Goal: Information Seeking & Learning: Check status

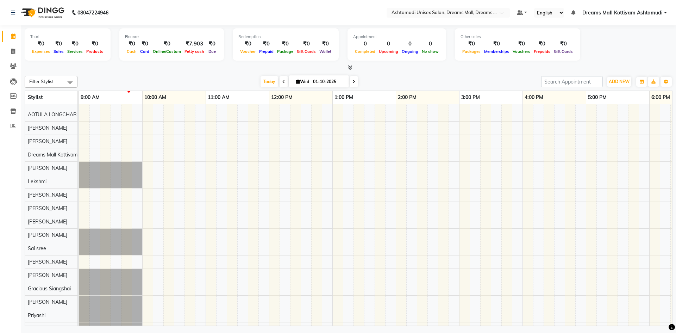
click at [283, 82] on icon at bounding box center [284, 82] width 3 height 4
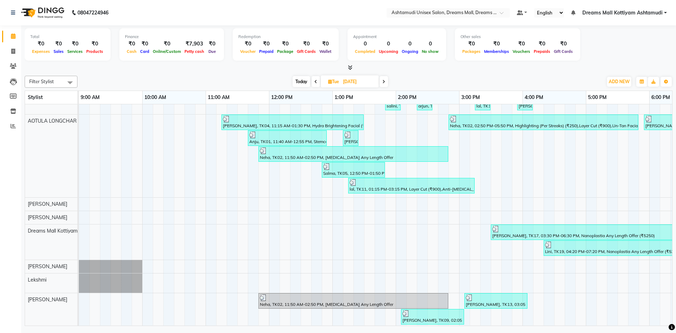
click at [352, 67] on icon at bounding box center [350, 67] width 5 height 5
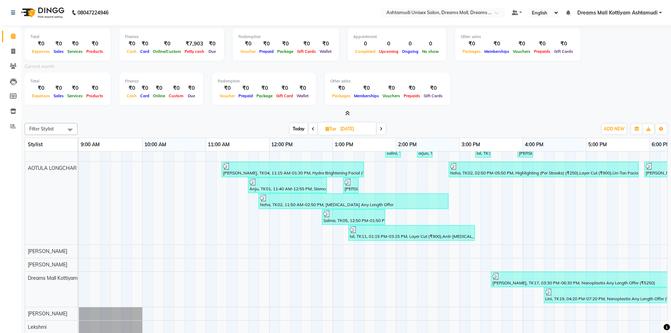
click at [348, 112] on icon at bounding box center [347, 113] width 5 height 5
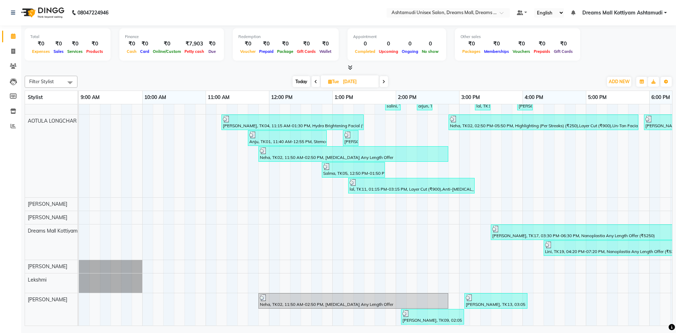
click at [315, 83] on icon at bounding box center [316, 82] width 3 height 4
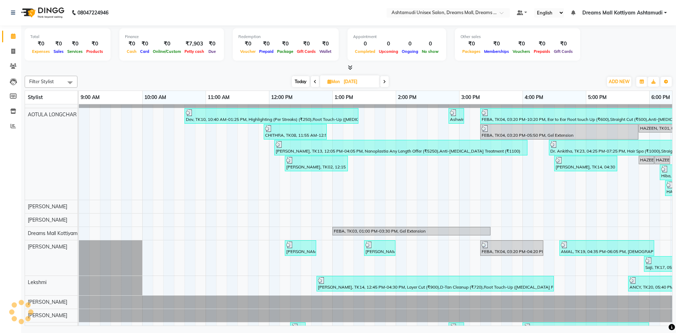
click at [350, 68] on icon at bounding box center [350, 67] width 5 height 5
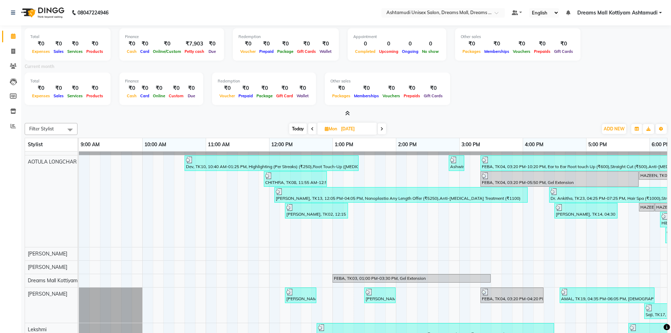
click at [385, 130] on span at bounding box center [382, 128] width 8 height 11
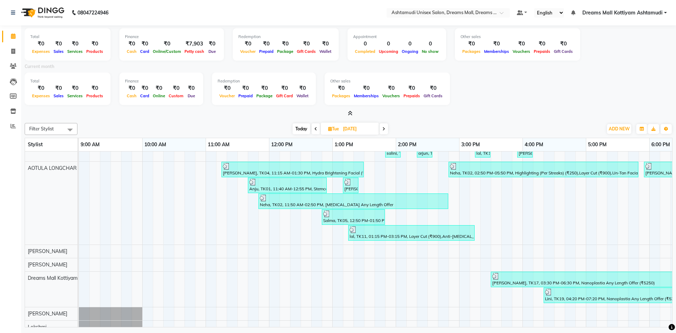
click at [385, 130] on icon at bounding box center [384, 129] width 3 height 4
type input "01-10-2025"
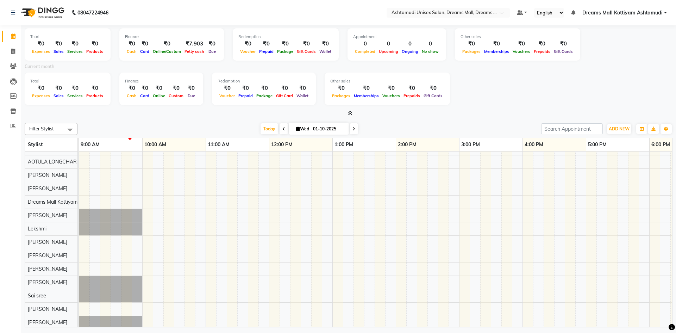
click at [349, 111] on icon at bounding box center [350, 113] width 5 height 5
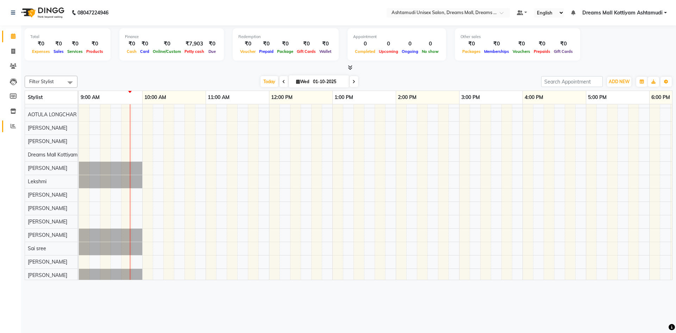
click at [11, 122] on link "Reports" at bounding box center [10, 126] width 17 height 12
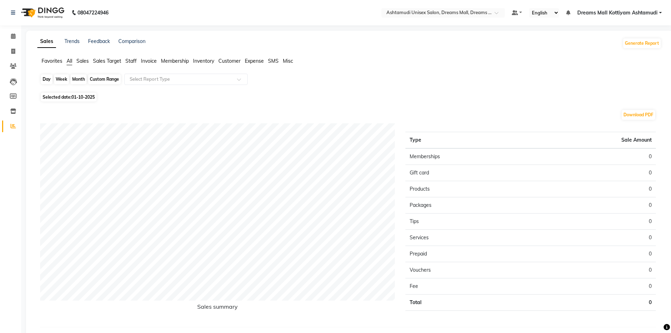
click at [44, 79] on div "Day" at bounding box center [47, 79] width 12 height 10
select select "10"
select select "2025"
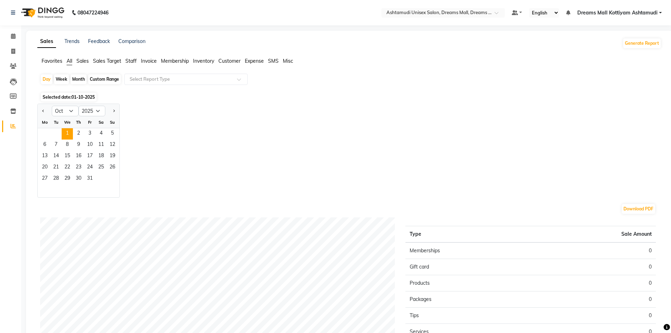
click at [94, 78] on div "Custom Range" at bounding box center [104, 79] width 33 height 10
select select "10"
select select "2025"
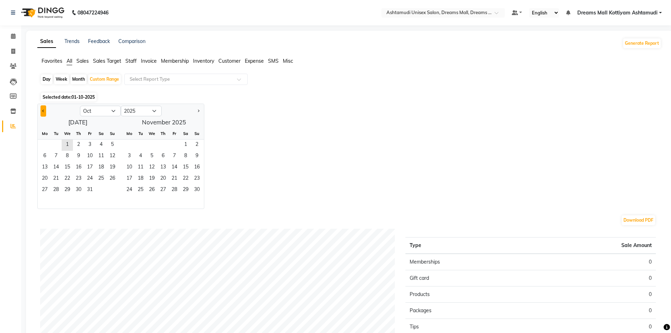
click at [41, 110] on button "Previous month" at bounding box center [44, 110] width 6 height 11
select select "9"
click at [48, 148] on span "1" at bounding box center [44, 145] width 11 height 11
click at [53, 192] on span "30" at bounding box center [55, 190] width 11 height 11
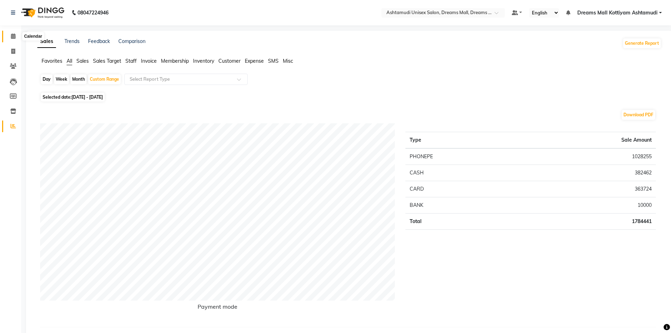
click at [12, 33] on icon at bounding box center [13, 35] width 5 height 5
